Goal: Task Accomplishment & Management: Use online tool/utility

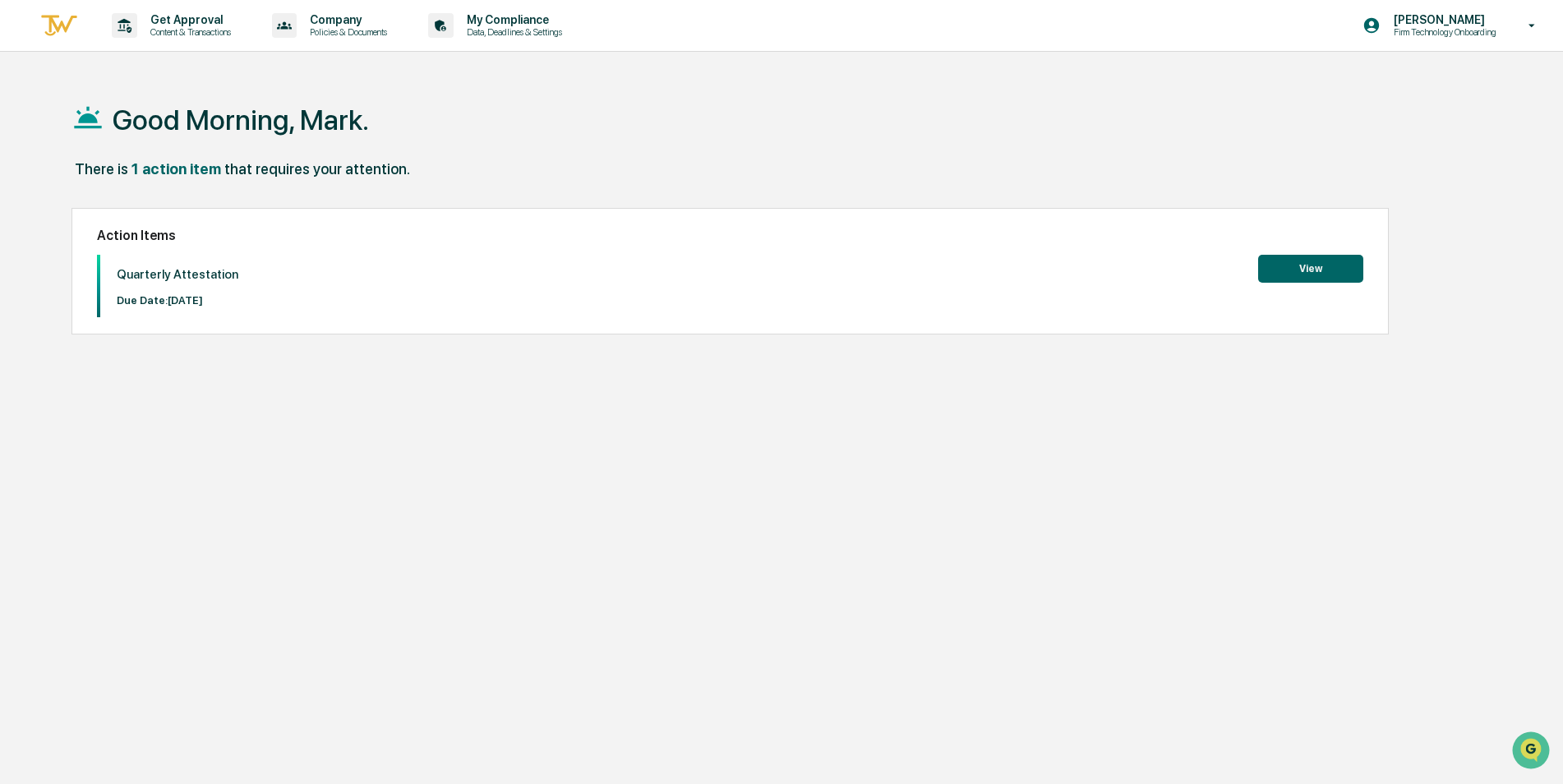
click at [1306, 267] on button "View" at bounding box center [1310, 268] width 105 height 28
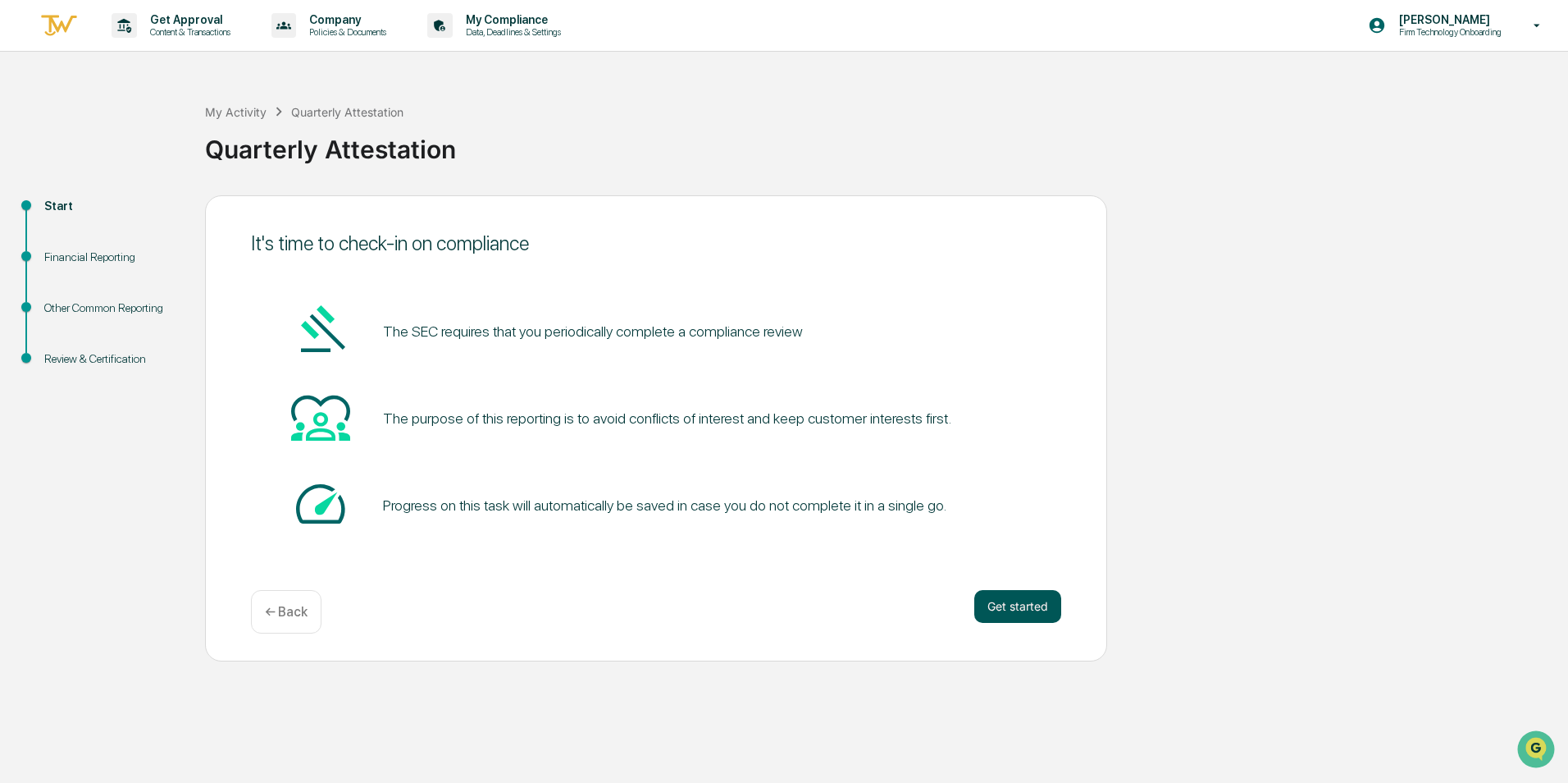
click at [1022, 601] on button "Get started" at bounding box center [1018, 607] width 87 height 33
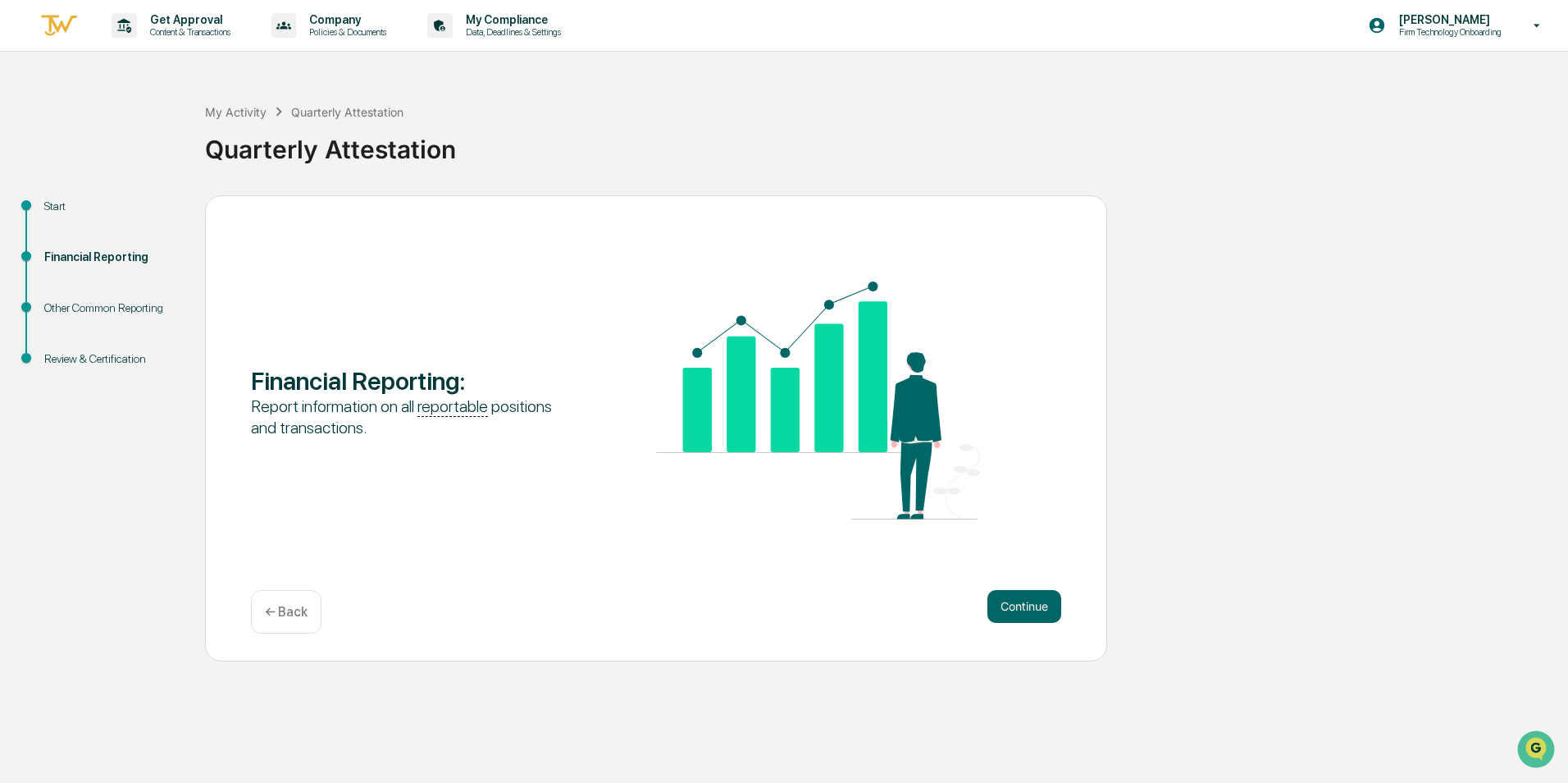
click at [1022, 601] on button "Continue" at bounding box center [1024, 607] width 74 height 33
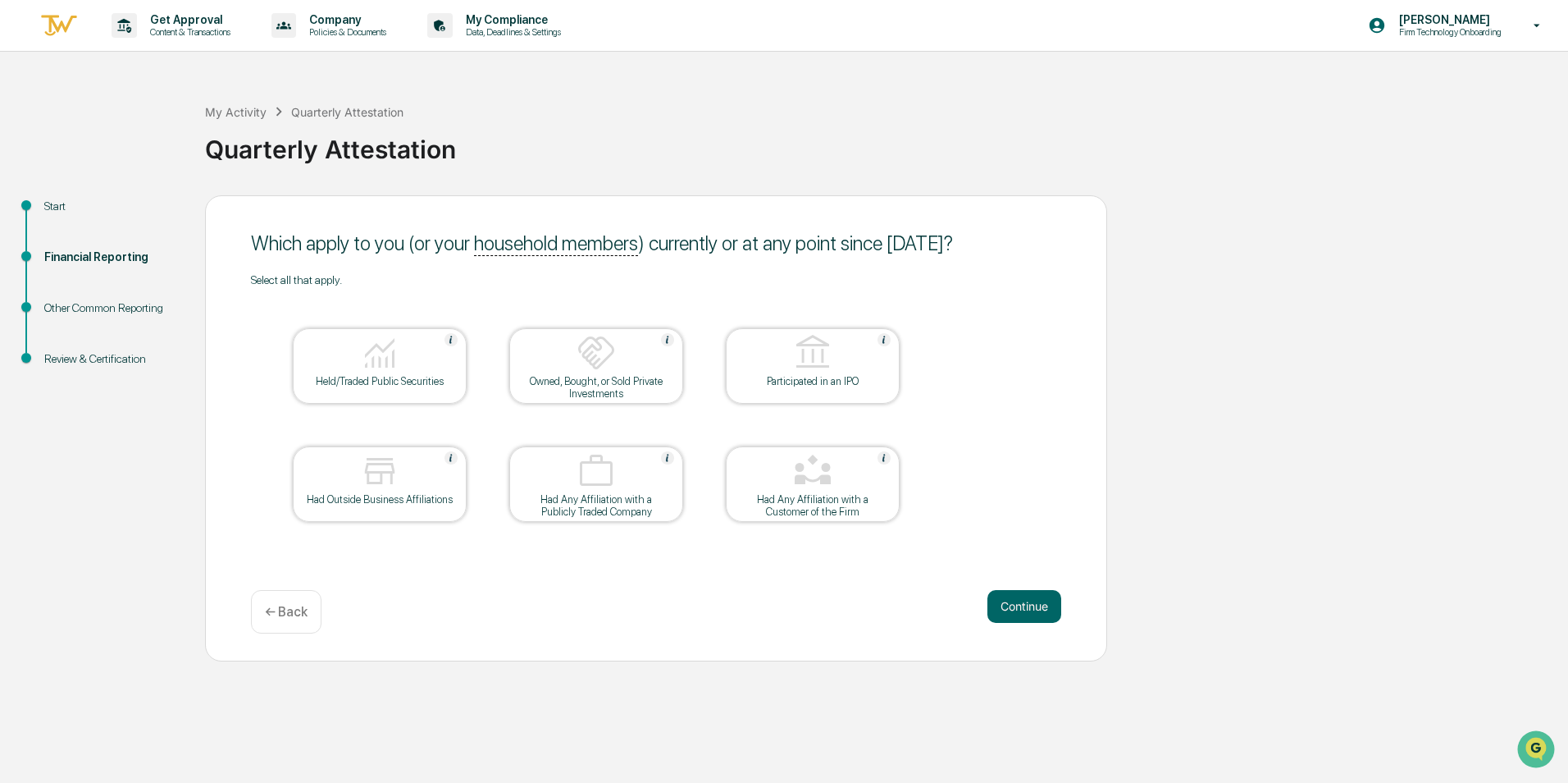
click at [386, 375] on div "Held/Traded Public Securities" at bounding box center [380, 381] width 147 height 12
click at [596, 370] on img at bounding box center [596, 353] width 39 height 39
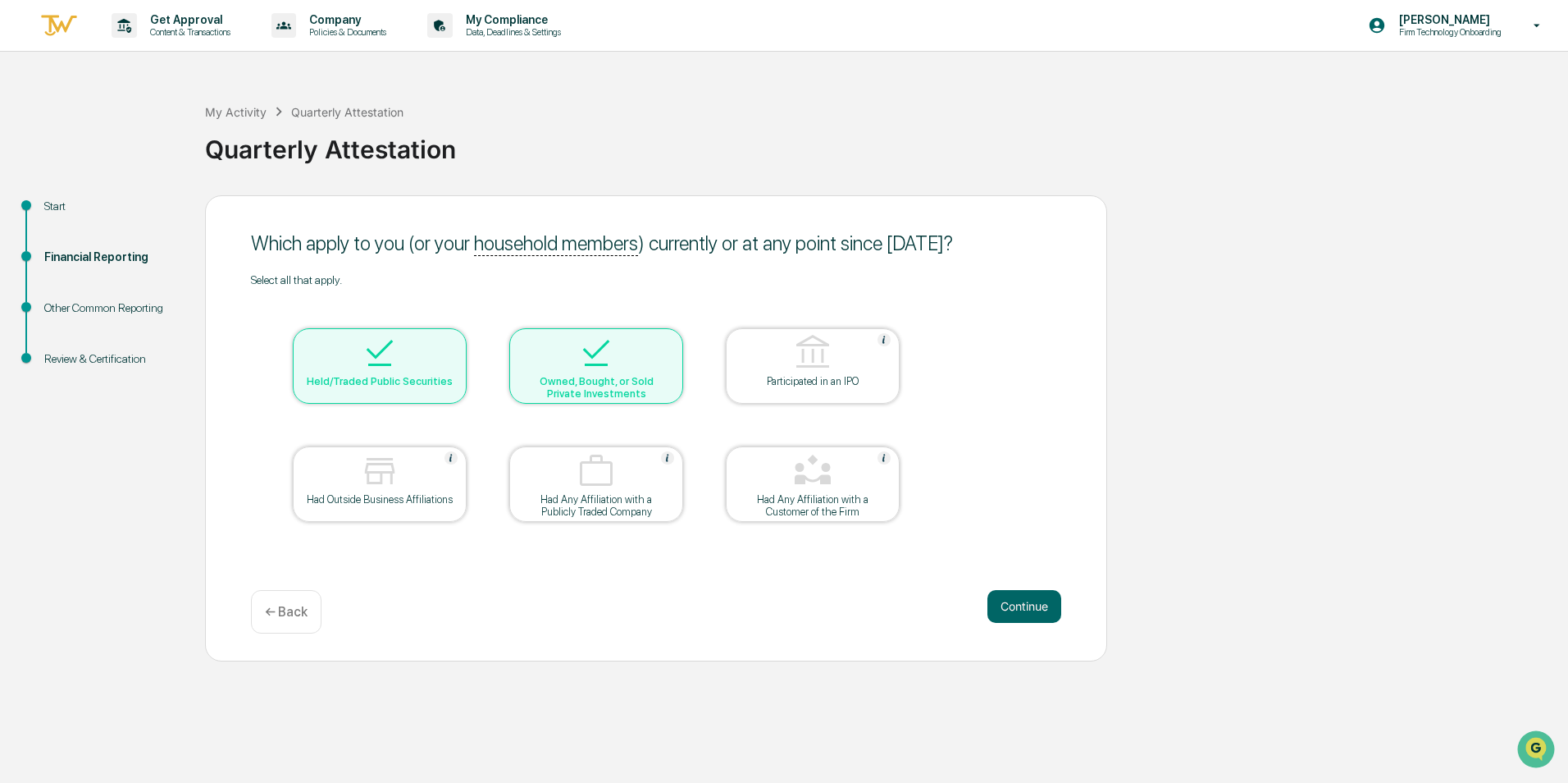
click at [401, 486] on div at bounding box center [380, 472] width 164 height 42
click at [1041, 609] on button "Continue" at bounding box center [1024, 607] width 74 height 33
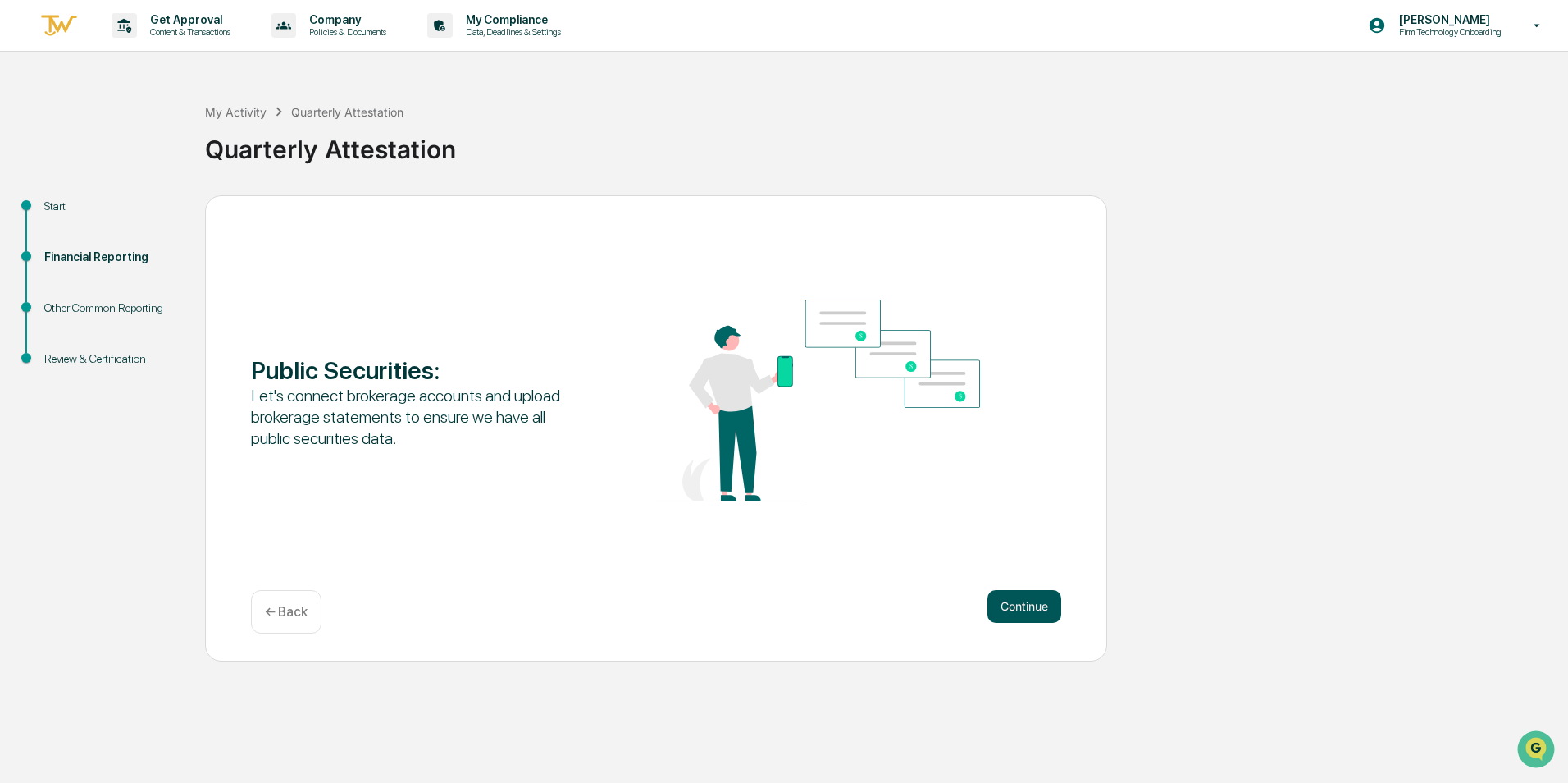
click at [1028, 601] on button "Continue" at bounding box center [1024, 607] width 74 height 33
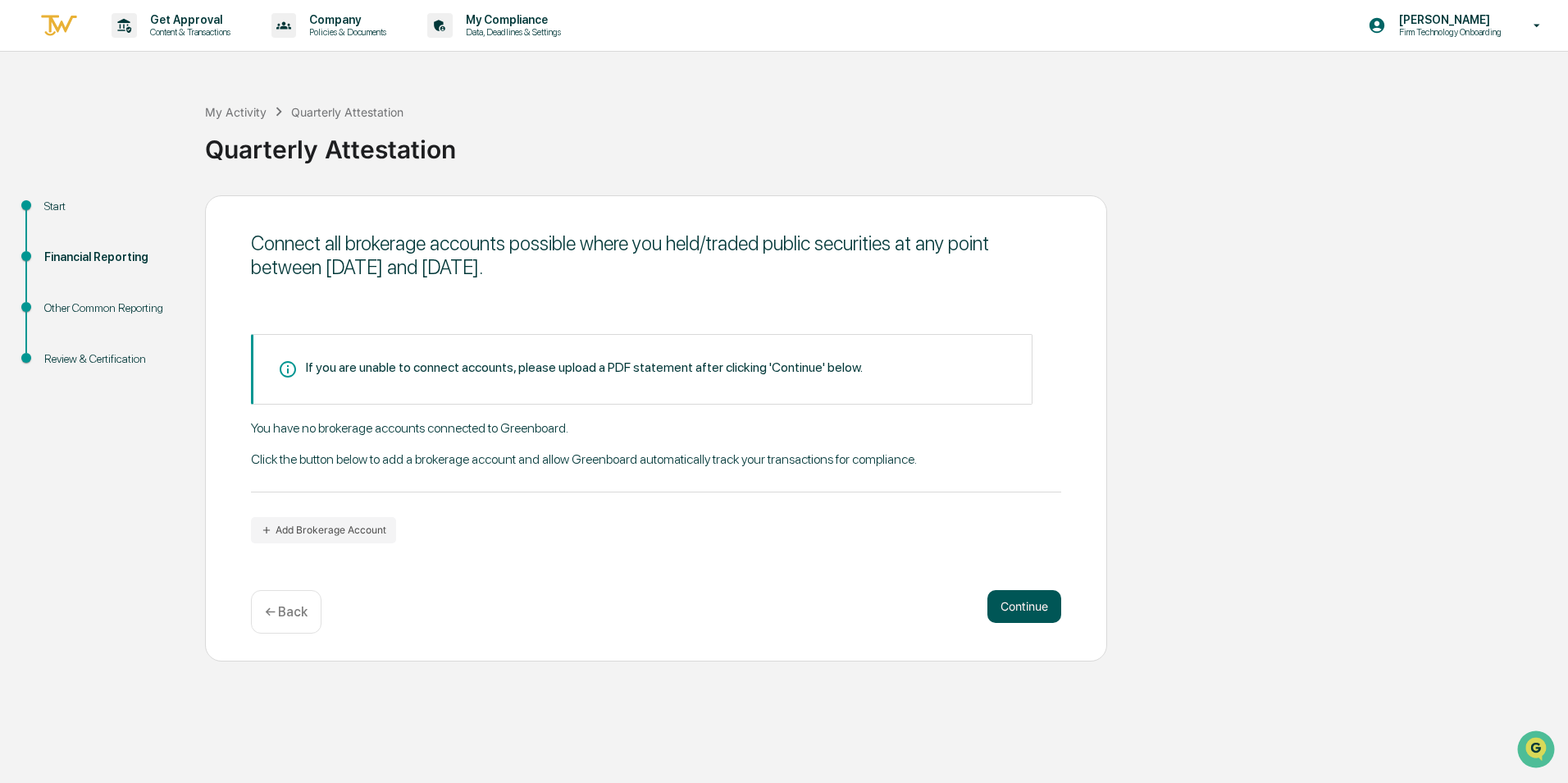
click at [1037, 606] on button "Continue" at bounding box center [1024, 607] width 74 height 33
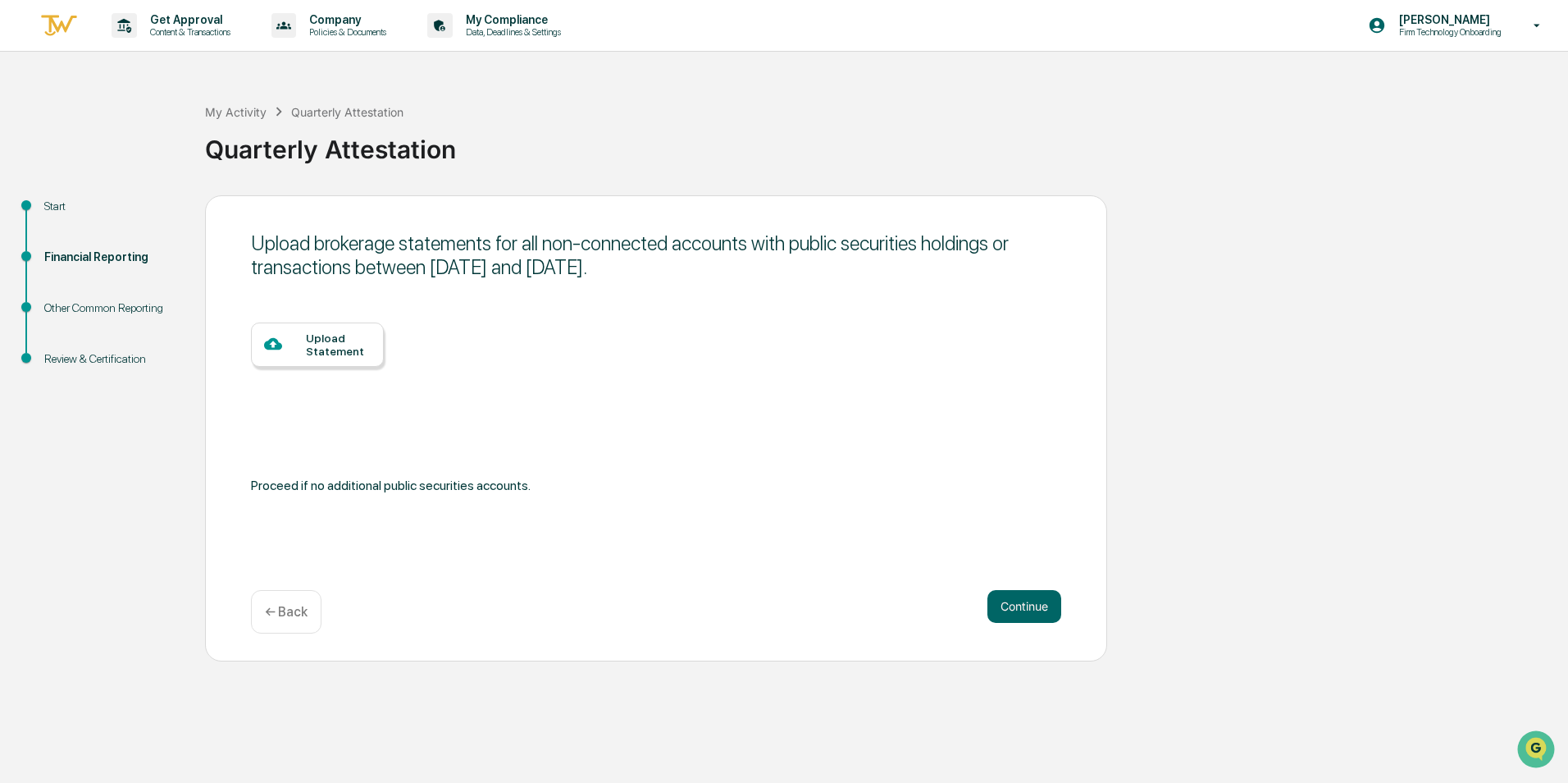
click at [327, 347] on div "Upload Statement" at bounding box center [339, 345] width 65 height 26
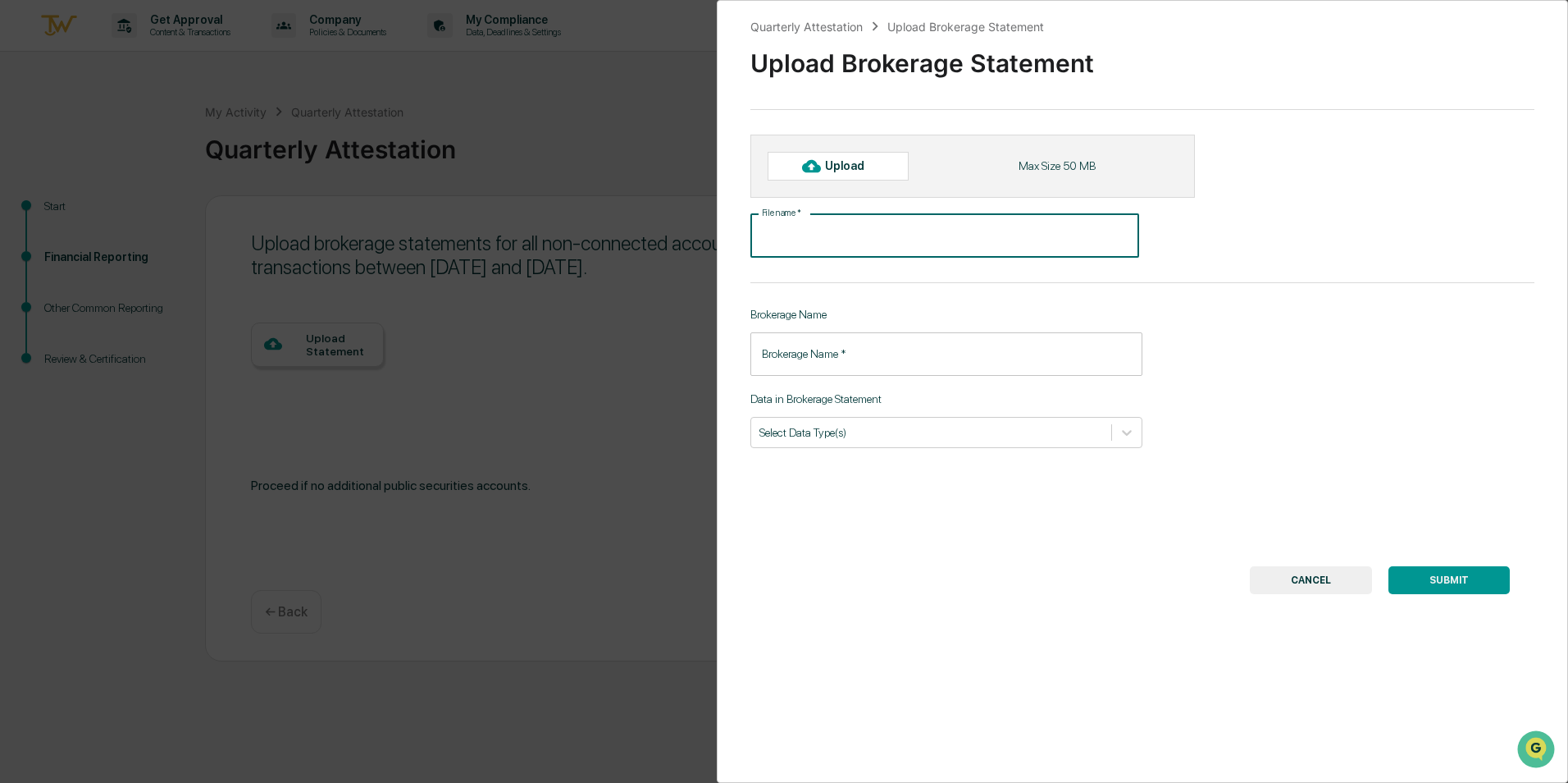
click at [859, 235] on input "File name   *" at bounding box center [945, 236] width 389 height 44
type input "**********"
click at [921, 234] on input "**********" at bounding box center [945, 236] width 389 height 44
click at [945, 348] on input "Brokerage Name   *" at bounding box center [946, 354] width 392 height 44
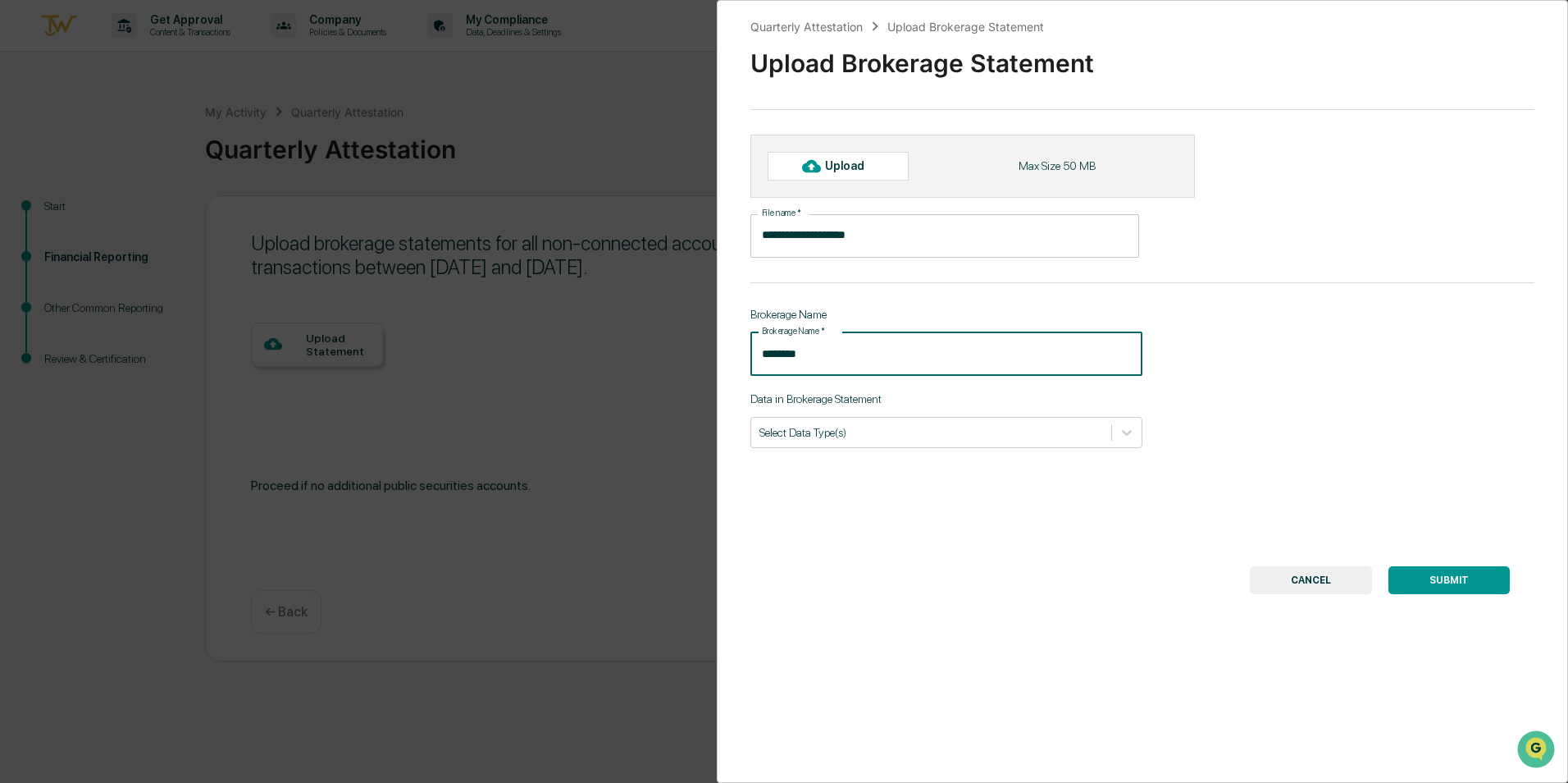
type input "********"
click at [822, 163] on div at bounding box center [811, 166] width 26 height 26
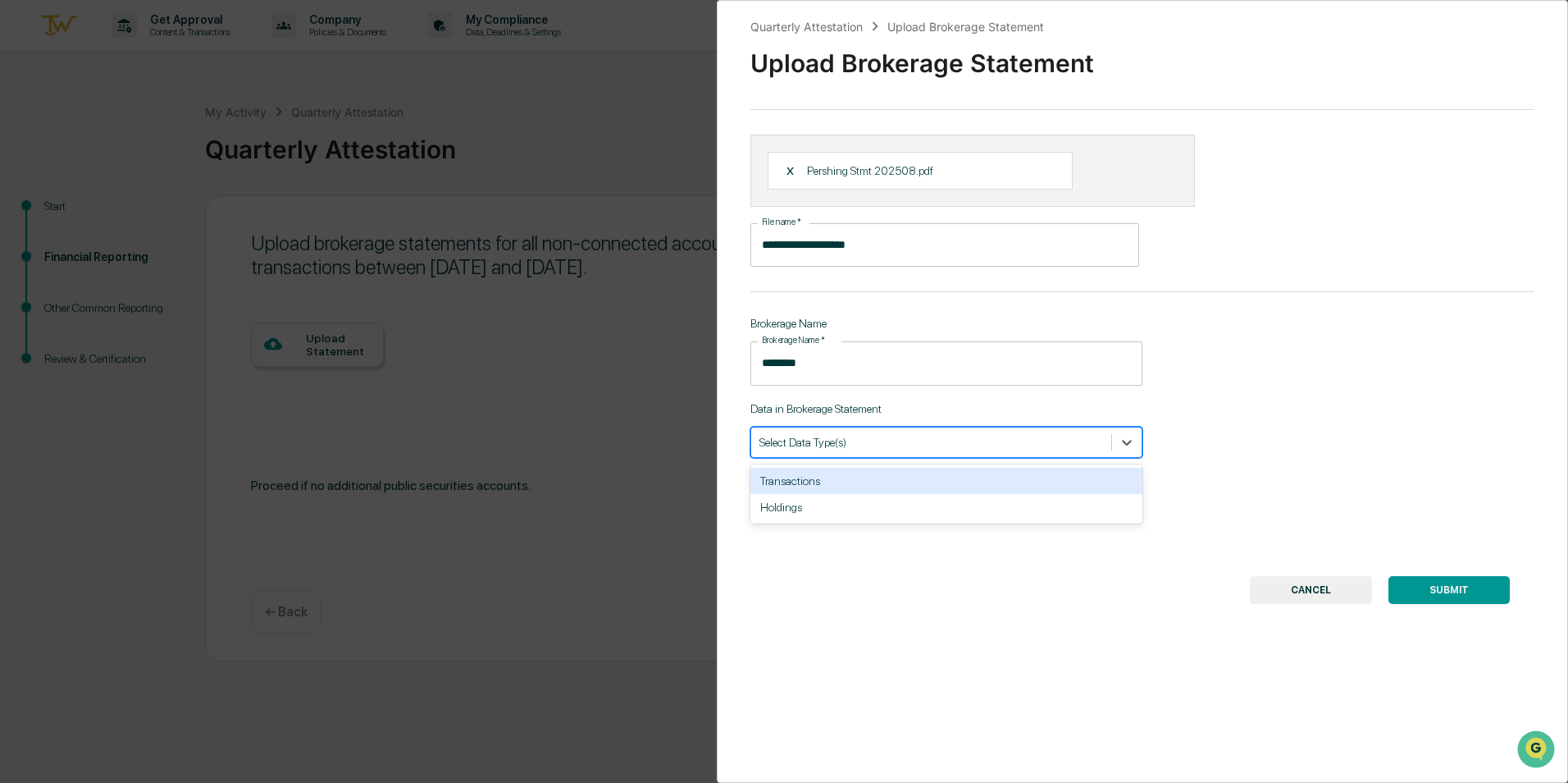
click at [1027, 445] on div at bounding box center [931, 442] width 344 height 16
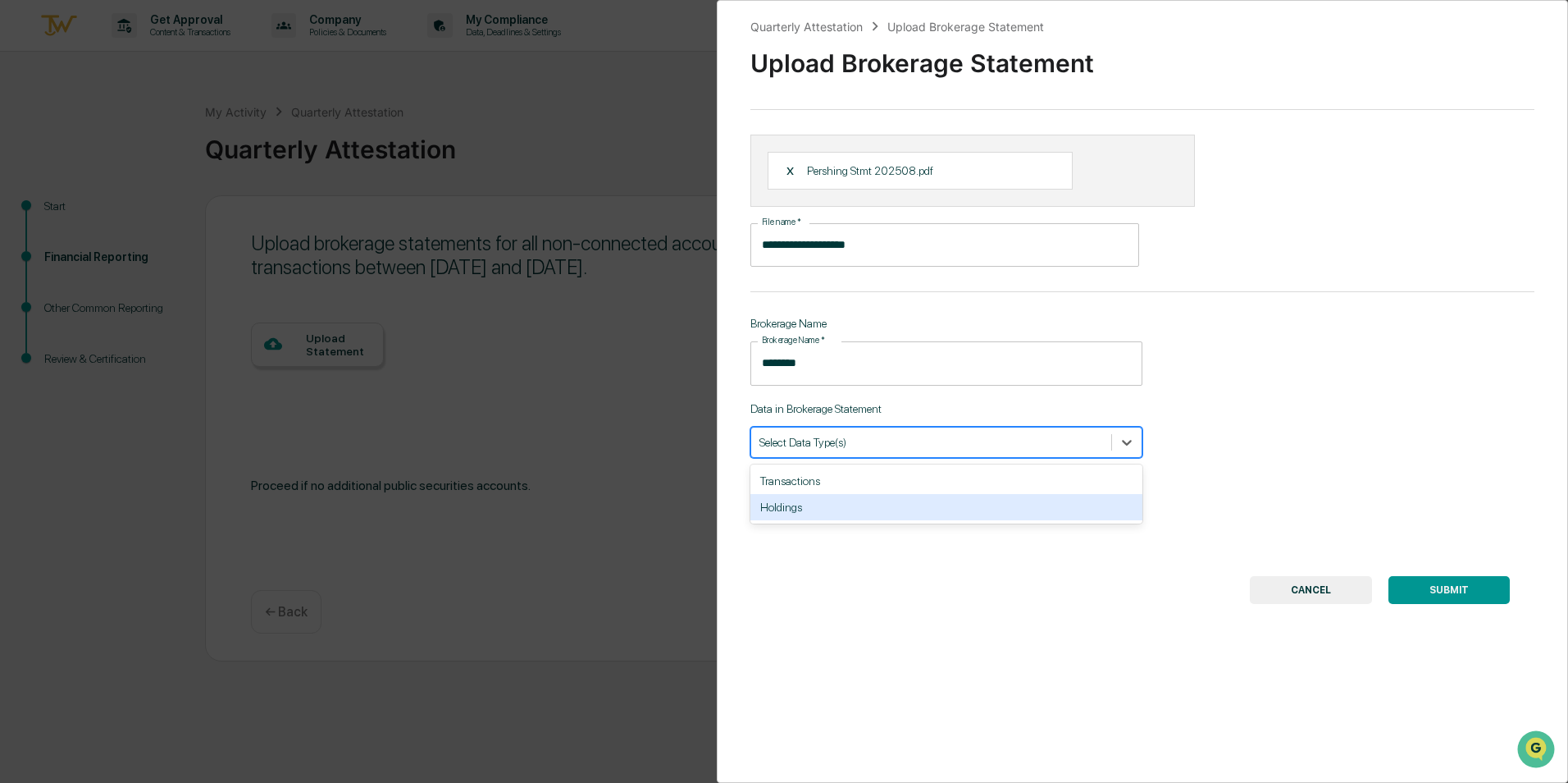
click at [797, 508] on div "Holdings" at bounding box center [946, 507] width 392 height 26
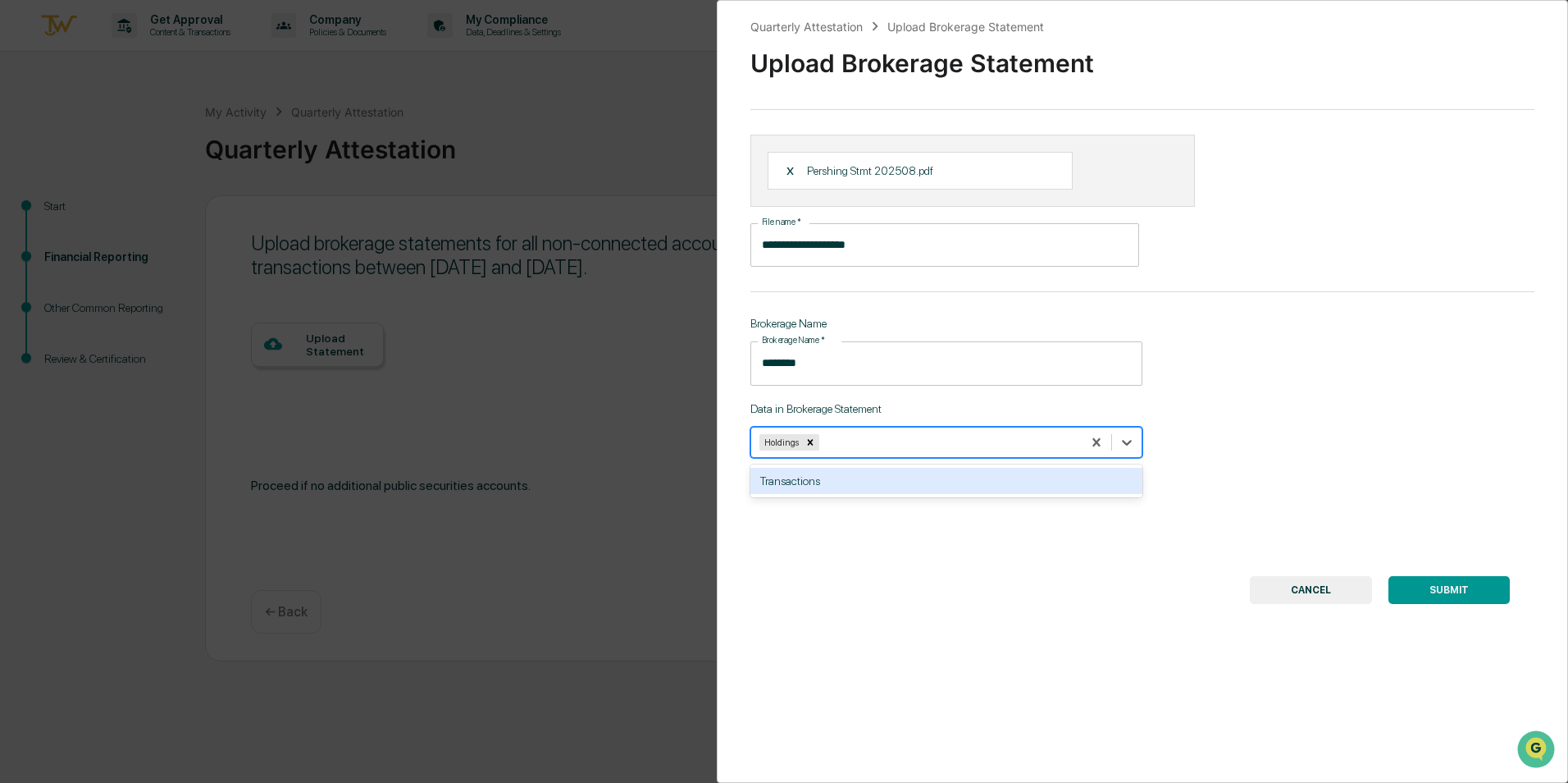
click at [1425, 588] on button "SUBMIT" at bounding box center [1448, 590] width 121 height 28
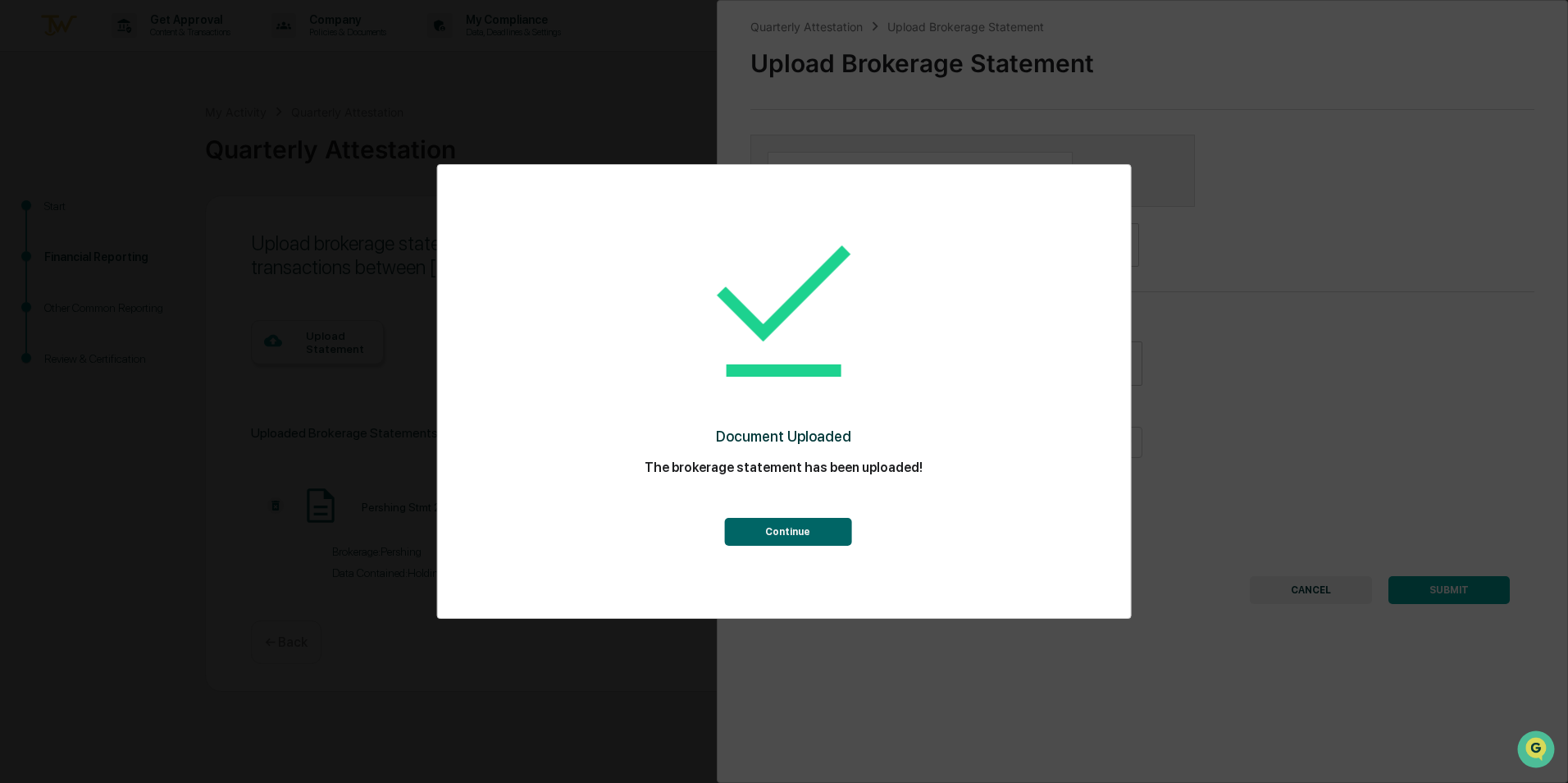
click at [788, 530] on button "Continue" at bounding box center [788, 532] width 127 height 28
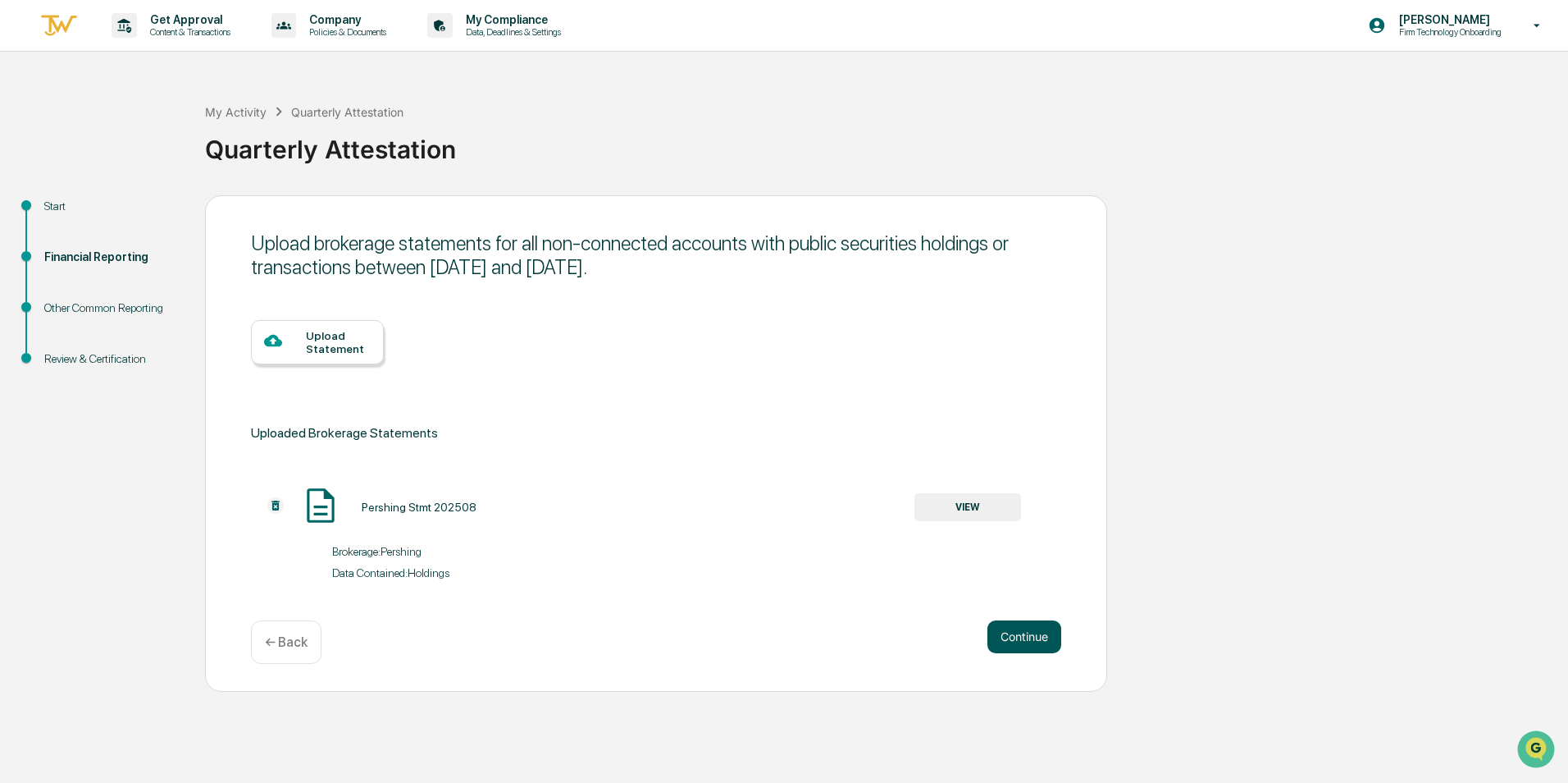
click at [1031, 639] on button "Continue" at bounding box center [1024, 637] width 74 height 33
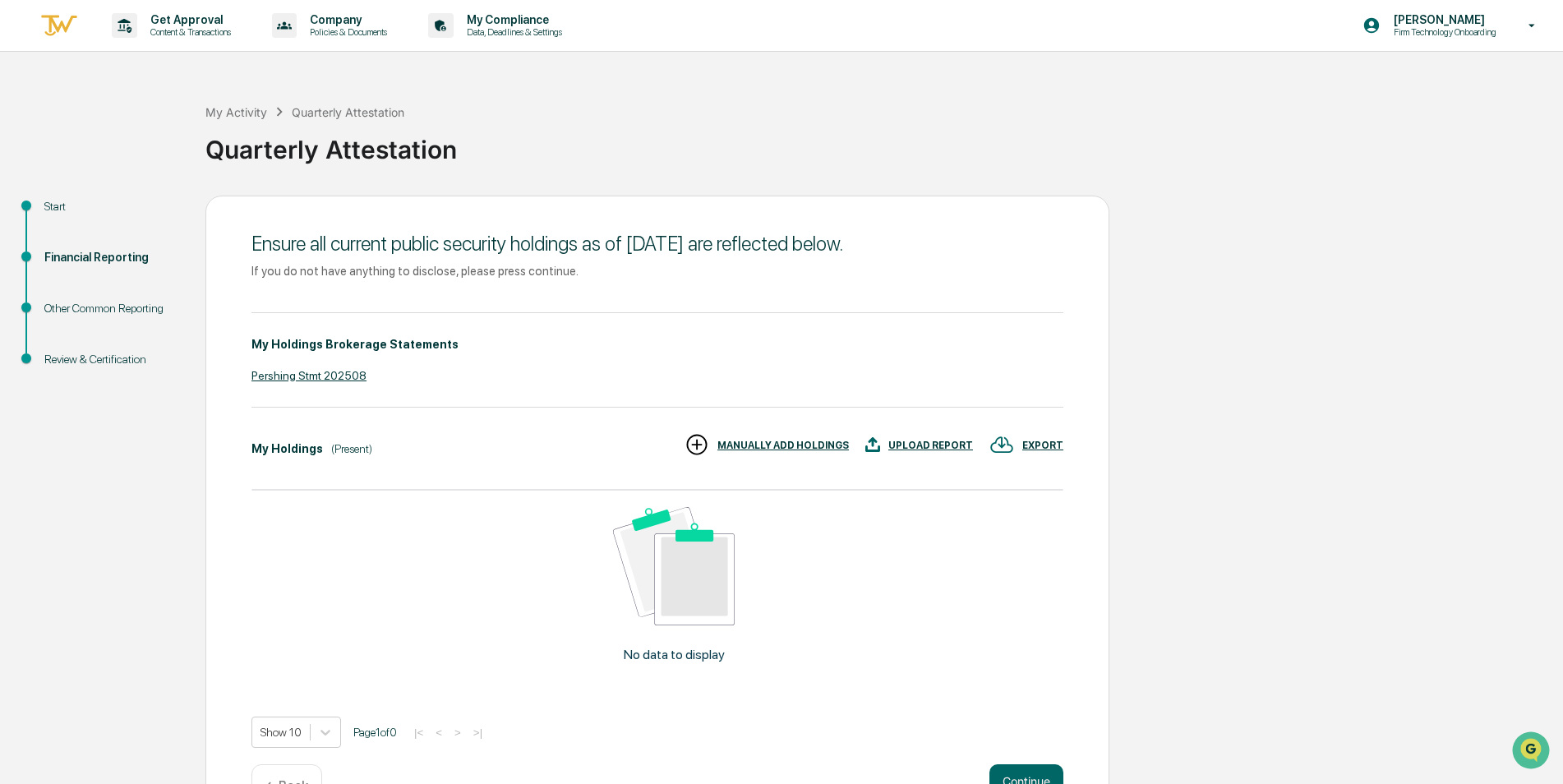
scroll to position [52, 0]
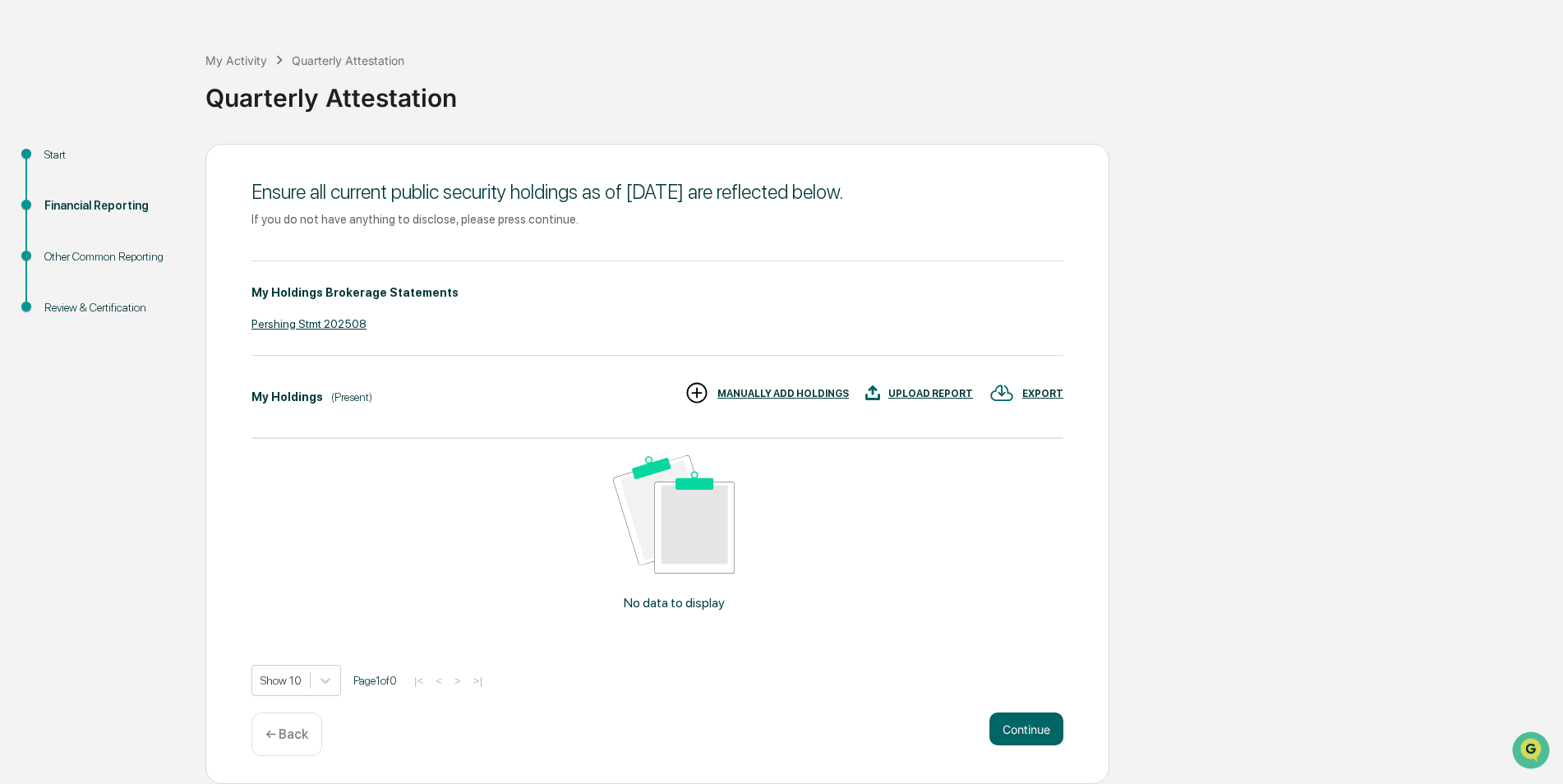
click at [1315, 335] on div "Start Financial Reporting Other Common Reporting Review & Certification Ensure …" at bounding box center [781, 464] width 1546 height 640
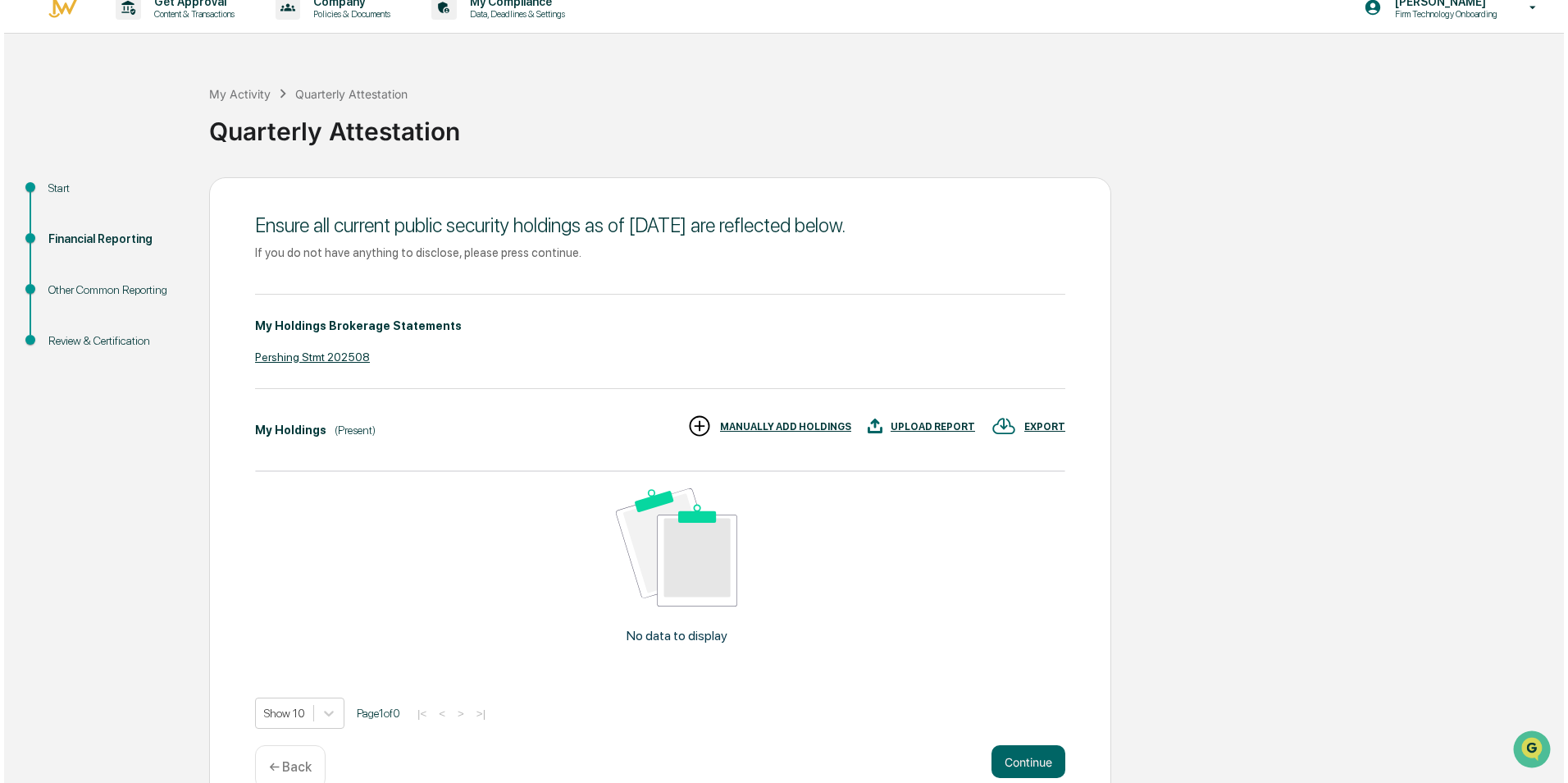
scroll to position [0, 0]
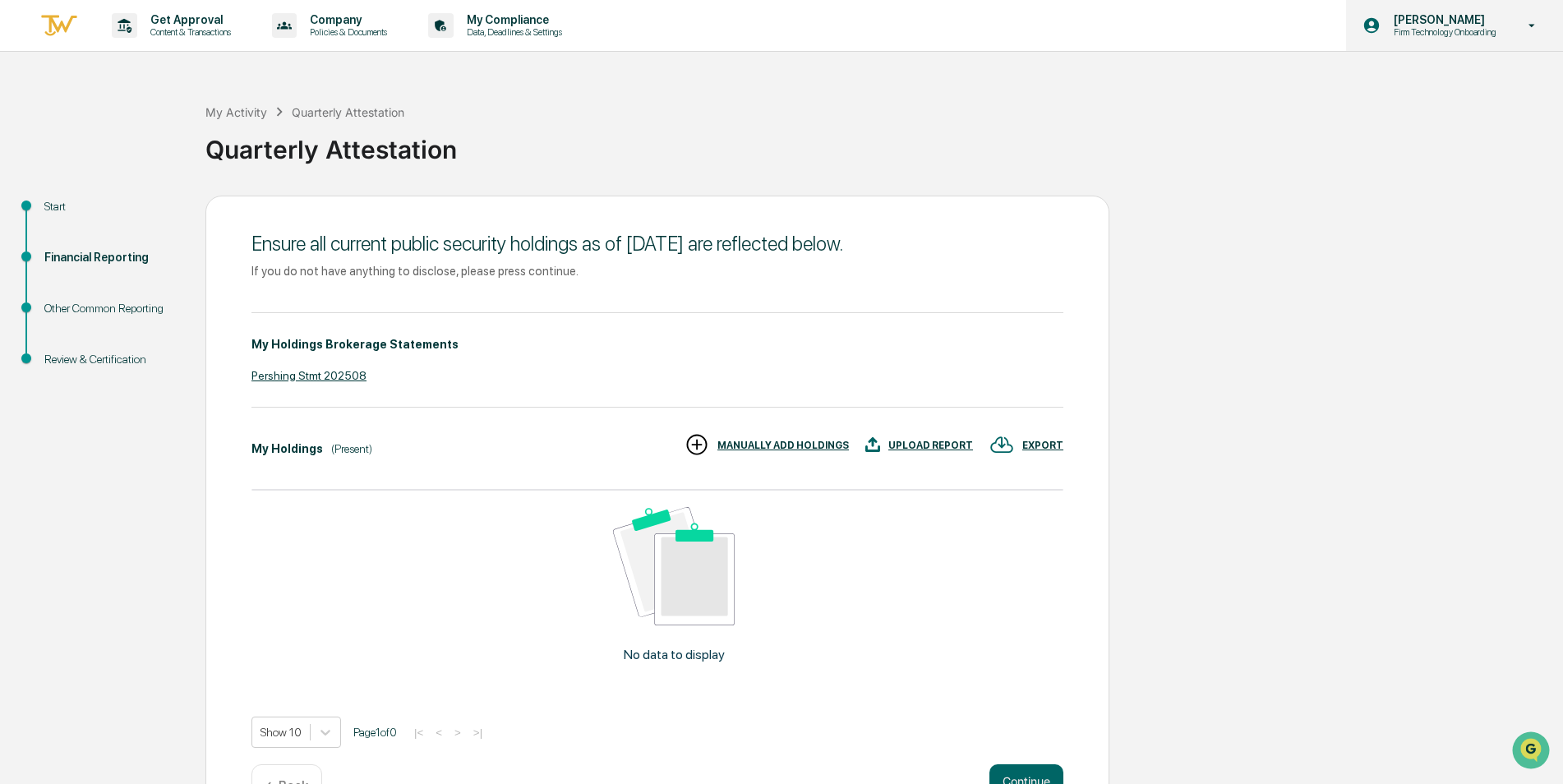
click at [1414, 15] on p "[PERSON_NAME]" at bounding box center [1442, 19] width 124 height 13
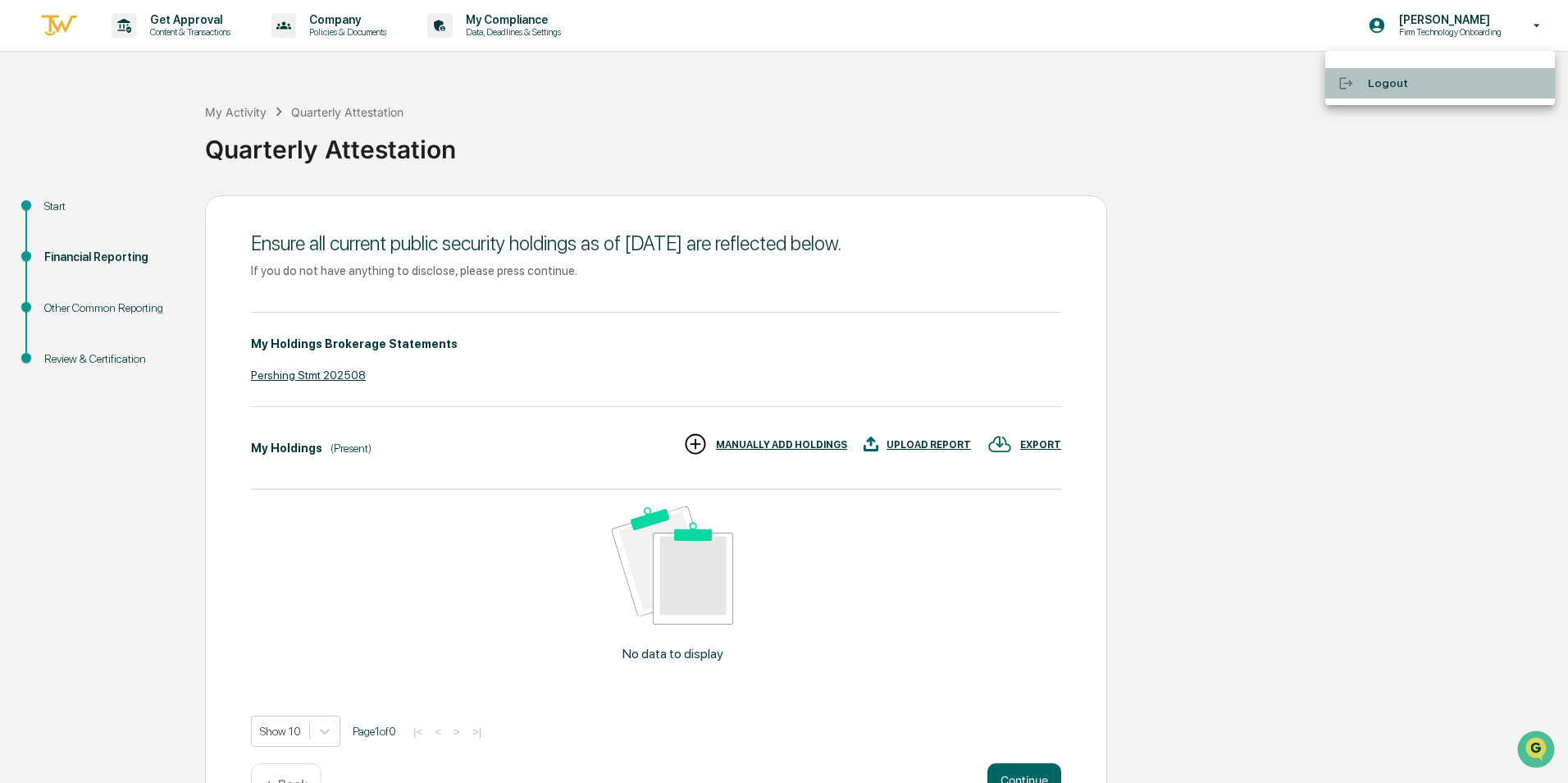
click at [1379, 76] on li "Logout" at bounding box center [1440, 83] width 229 height 31
